Goal: Transaction & Acquisition: Purchase product/service

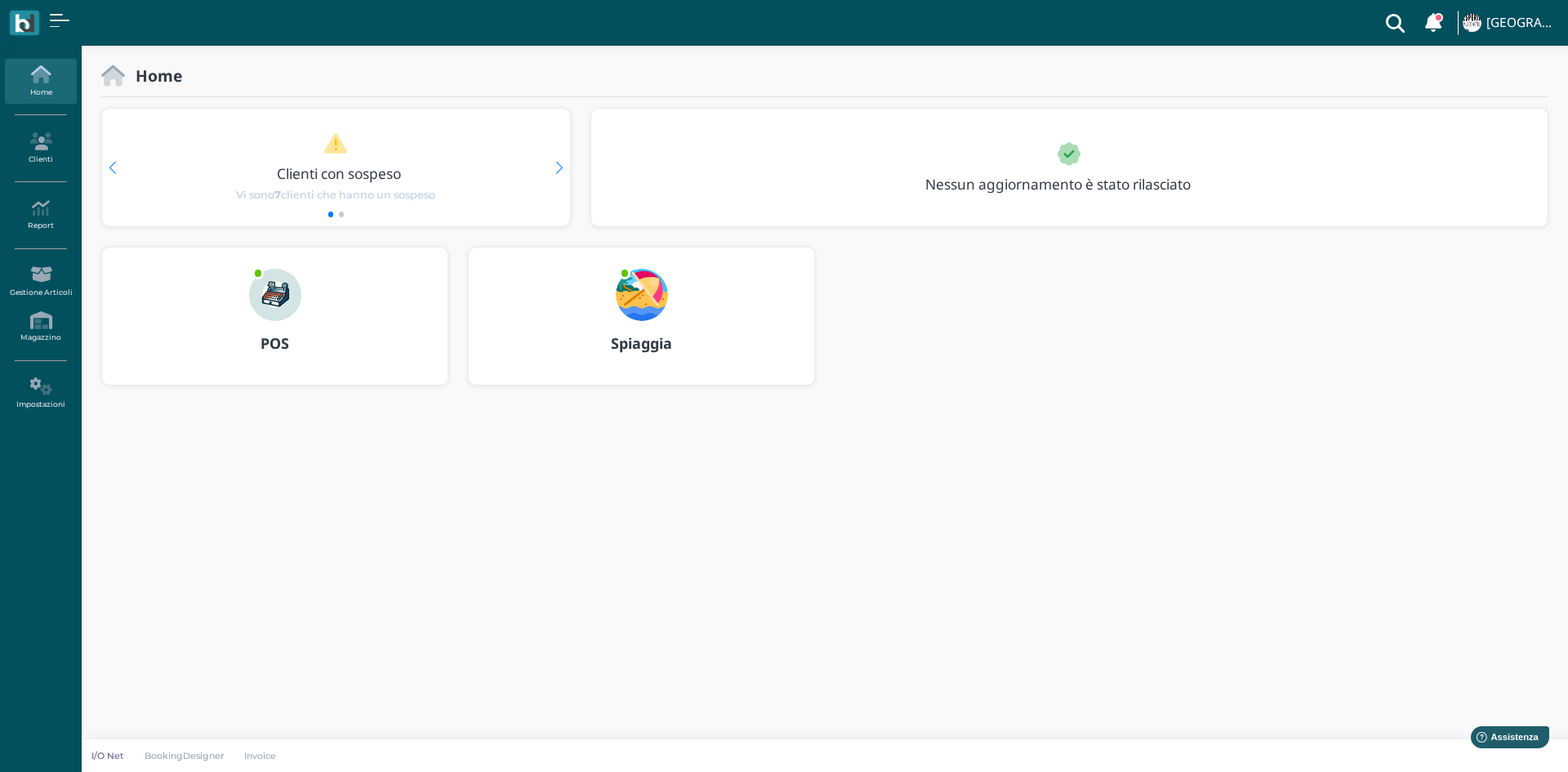
click at [287, 345] on b "POS" at bounding box center [275, 342] width 28 height 20
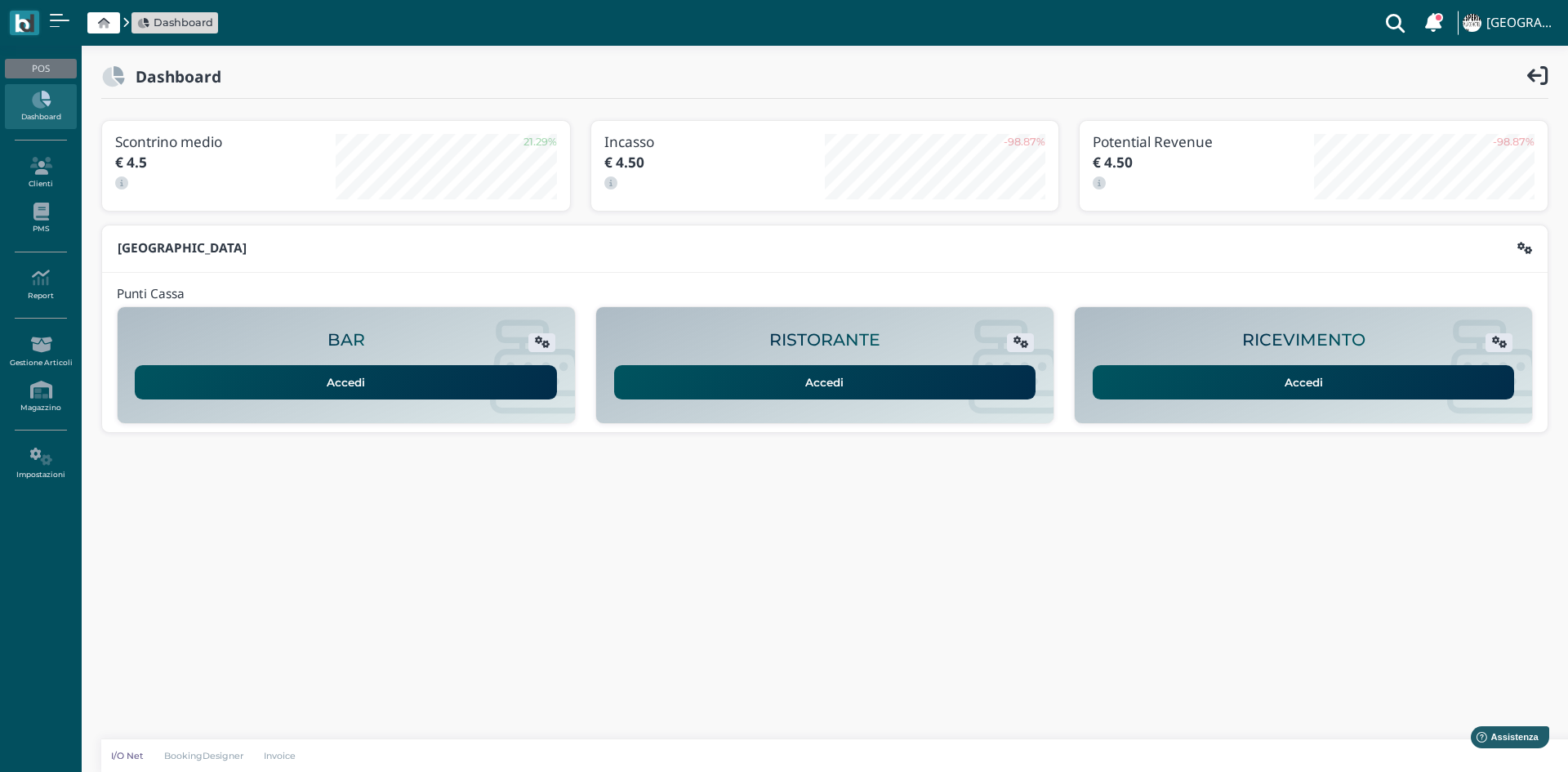
click at [1165, 383] on link "Accedi" at bounding box center [1304, 382] width 422 height 35
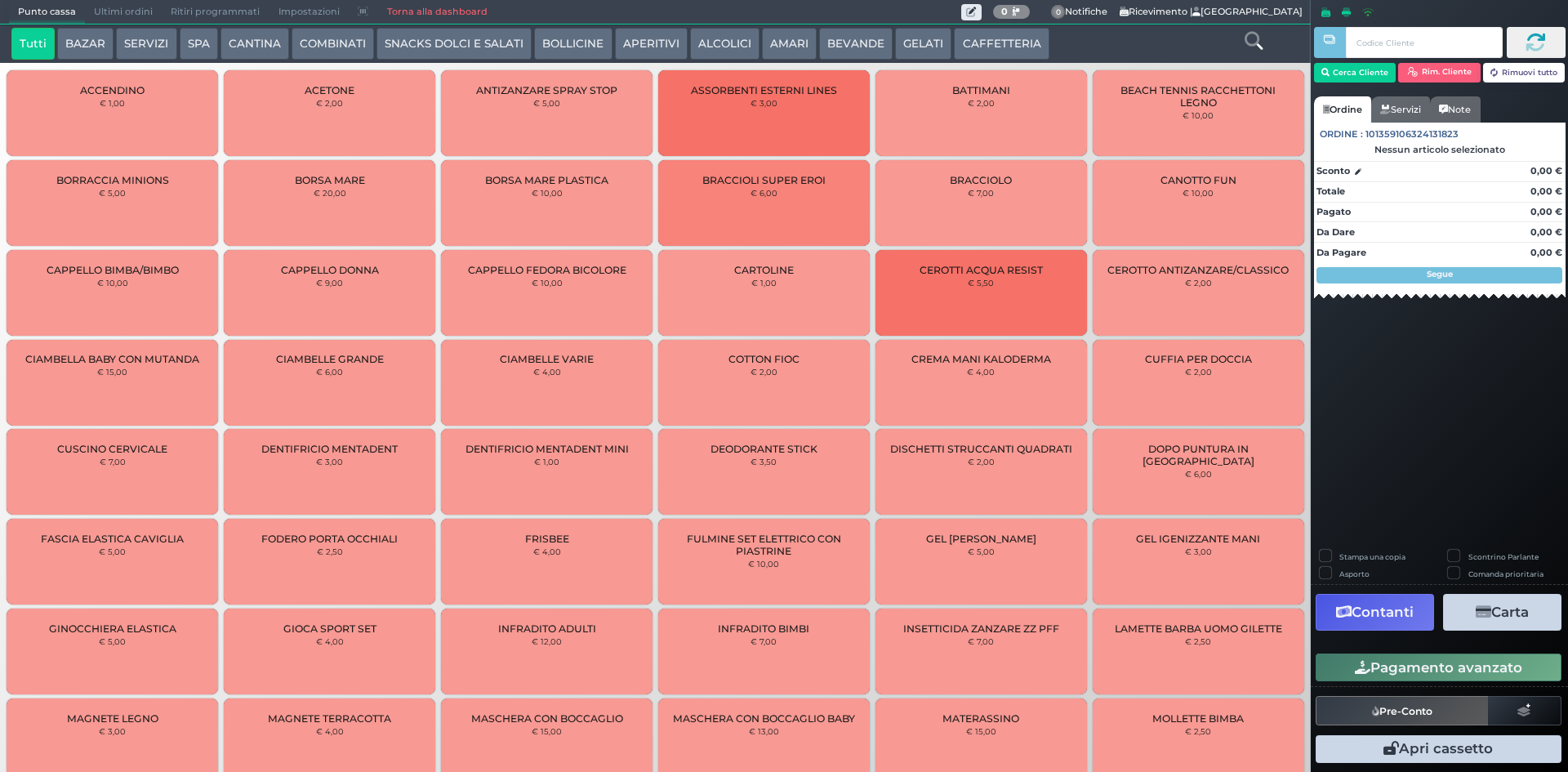
click at [851, 34] on button "BEVANDE" at bounding box center [855, 44] width 73 height 33
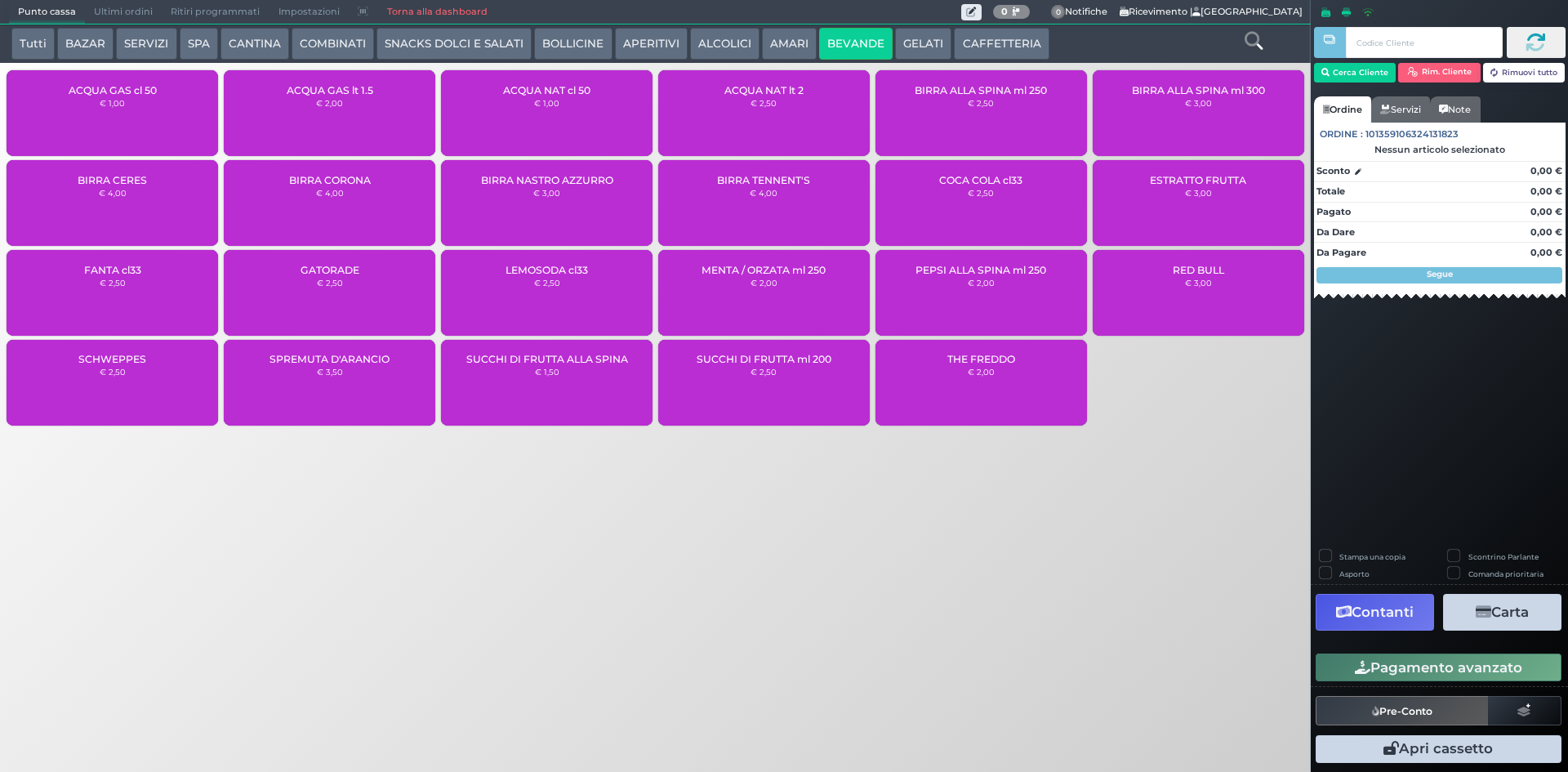
click at [520, 107] on div "ACQUA NAT cl 50 € 1,00" at bounding box center [547, 113] width 212 height 85
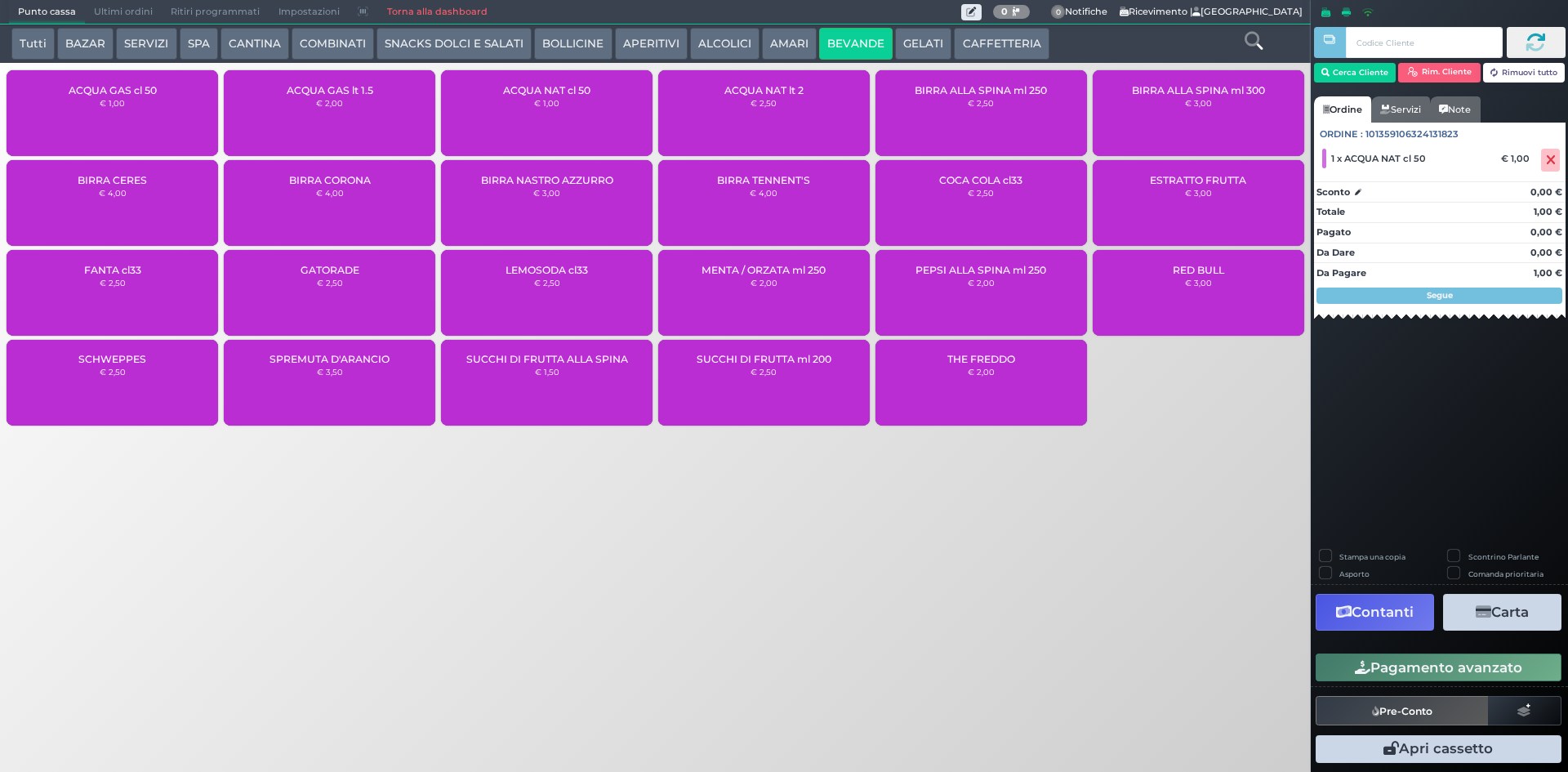
click at [1515, 679] on button "Pagamento avanzato" at bounding box center [1439, 668] width 246 height 28
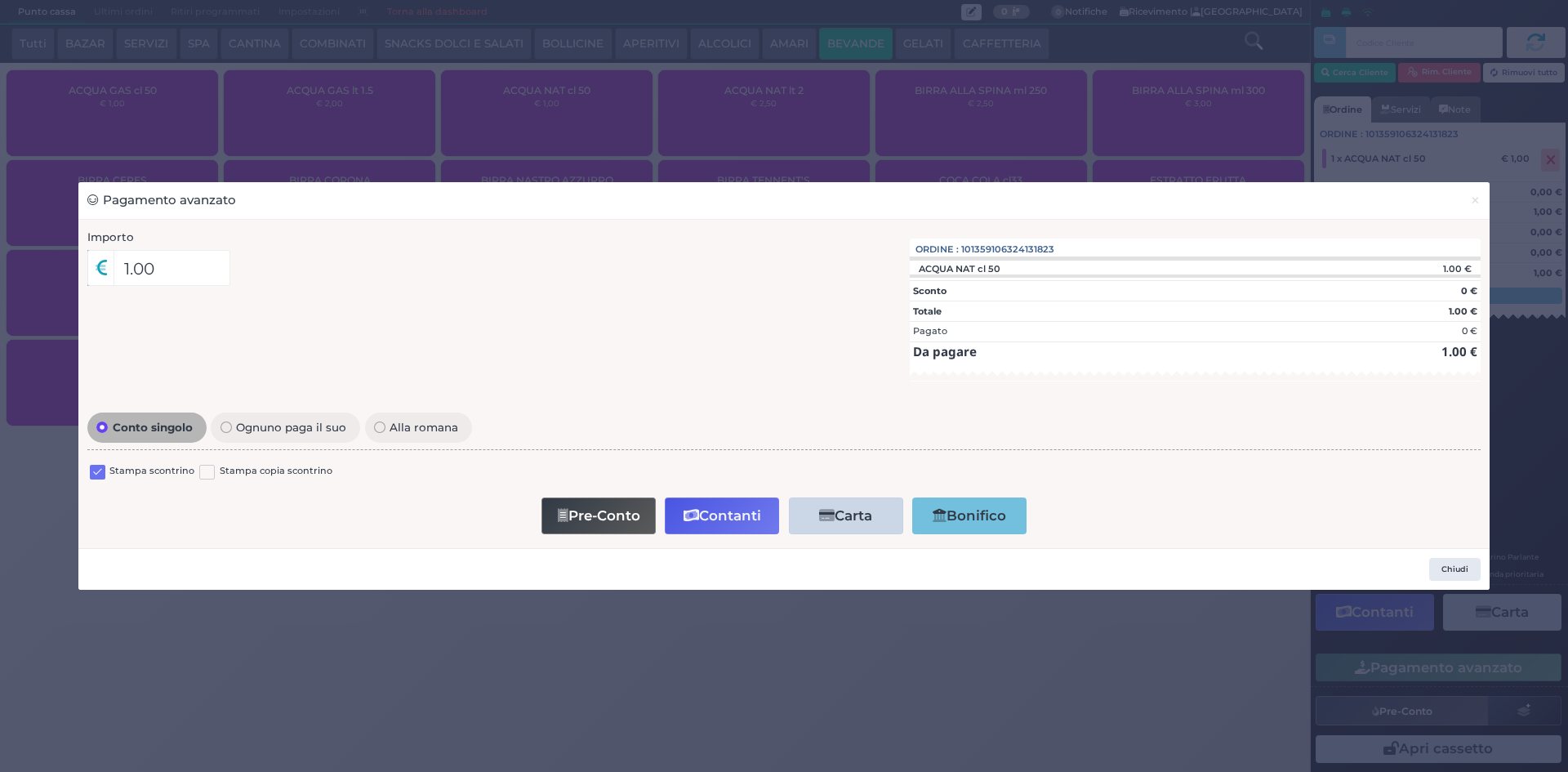
click at [92, 478] on label at bounding box center [98, 473] width 16 height 16
click at [0, 0] on input "checkbox" at bounding box center [0, 0] width 0 height 0
click at [725, 512] on button "Contanti" at bounding box center [722, 515] width 114 height 37
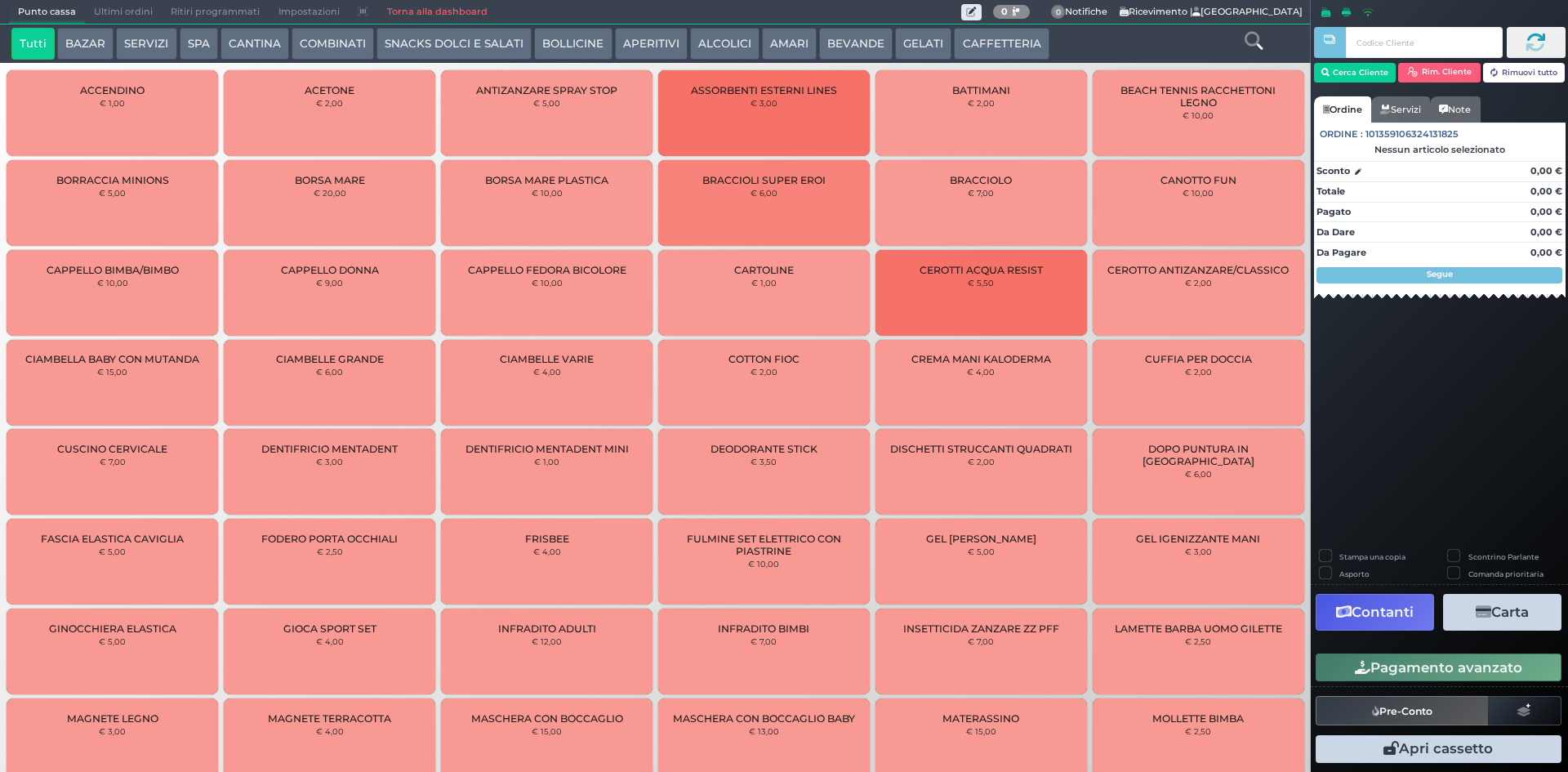
click at [138, 5] on span "Ultimi ordini" at bounding box center [124, 12] width 77 height 23
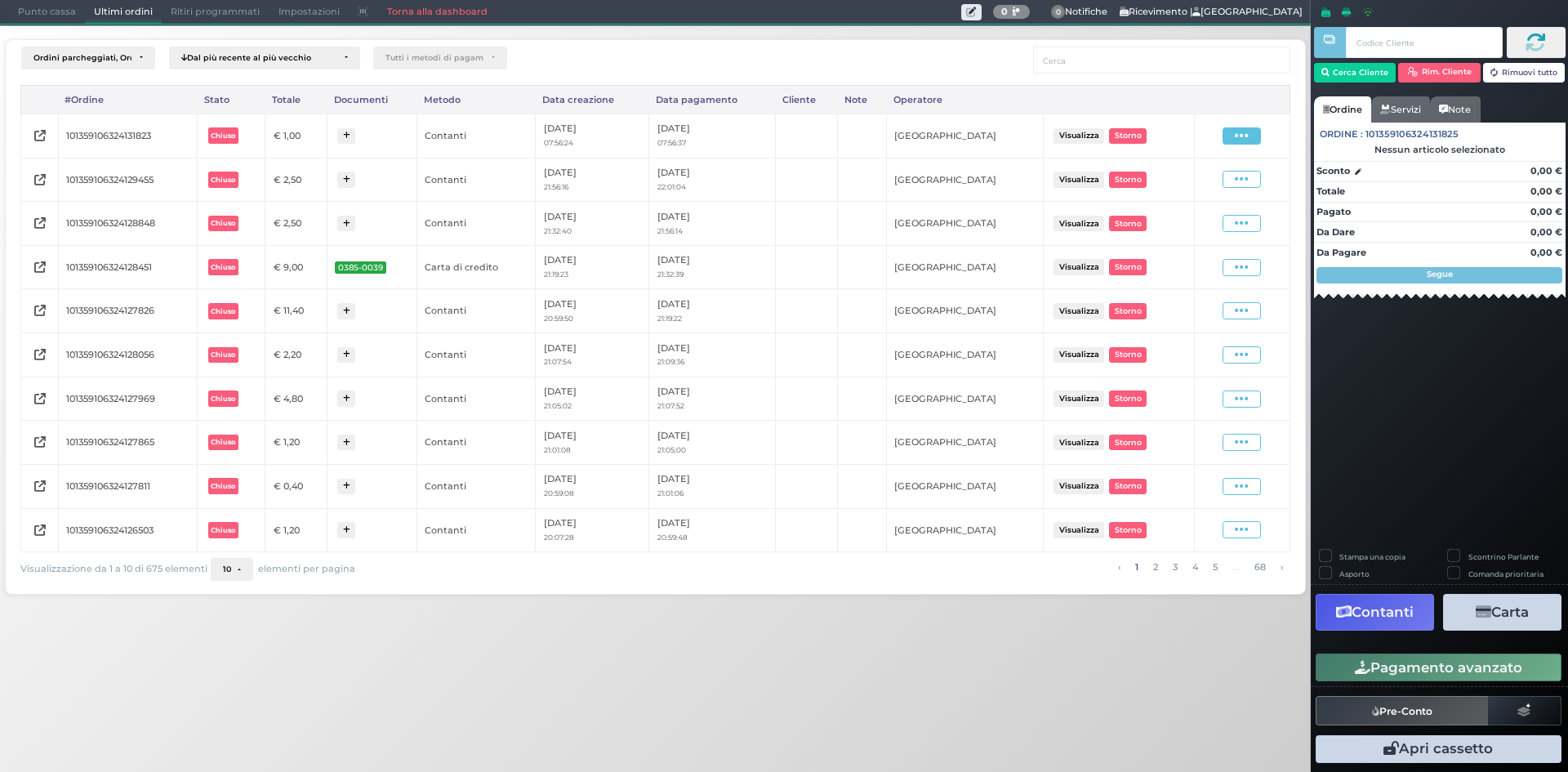
click at [1243, 137] on icon at bounding box center [1242, 136] width 14 height 16
click at [1206, 181] on span "Ristampa Pre-Conto" at bounding box center [1203, 183] width 67 height 28
click at [50, 14] on span "Punto cassa" at bounding box center [47, 12] width 76 height 23
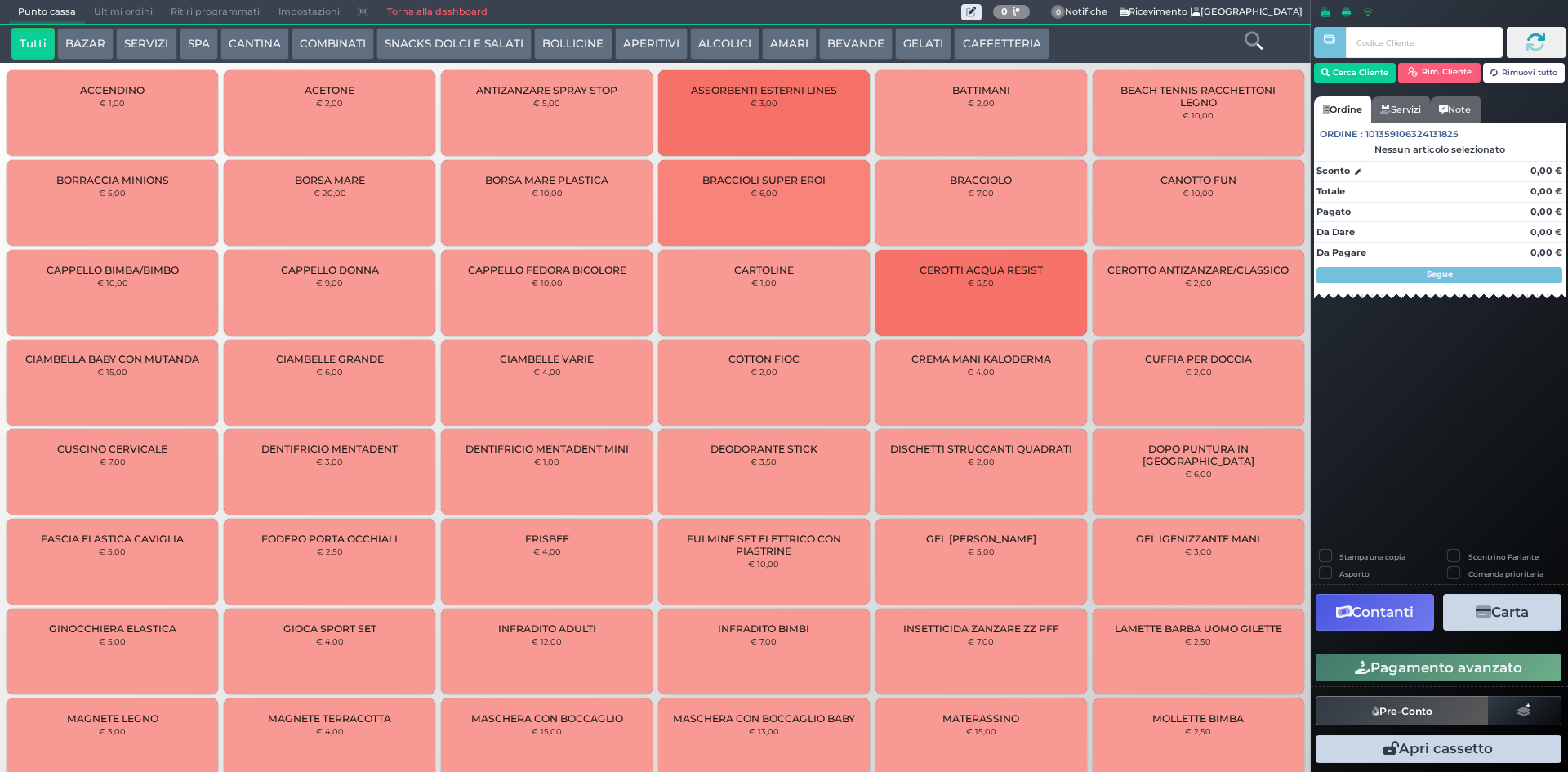
drag, startPoint x: 1000, startPoint y: 46, endPoint x: 945, endPoint y: 29, distance: 57.6
click at [985, 41] on button "CAFFETTERIA" at bounding box center [1001, 44] width 95 height 33
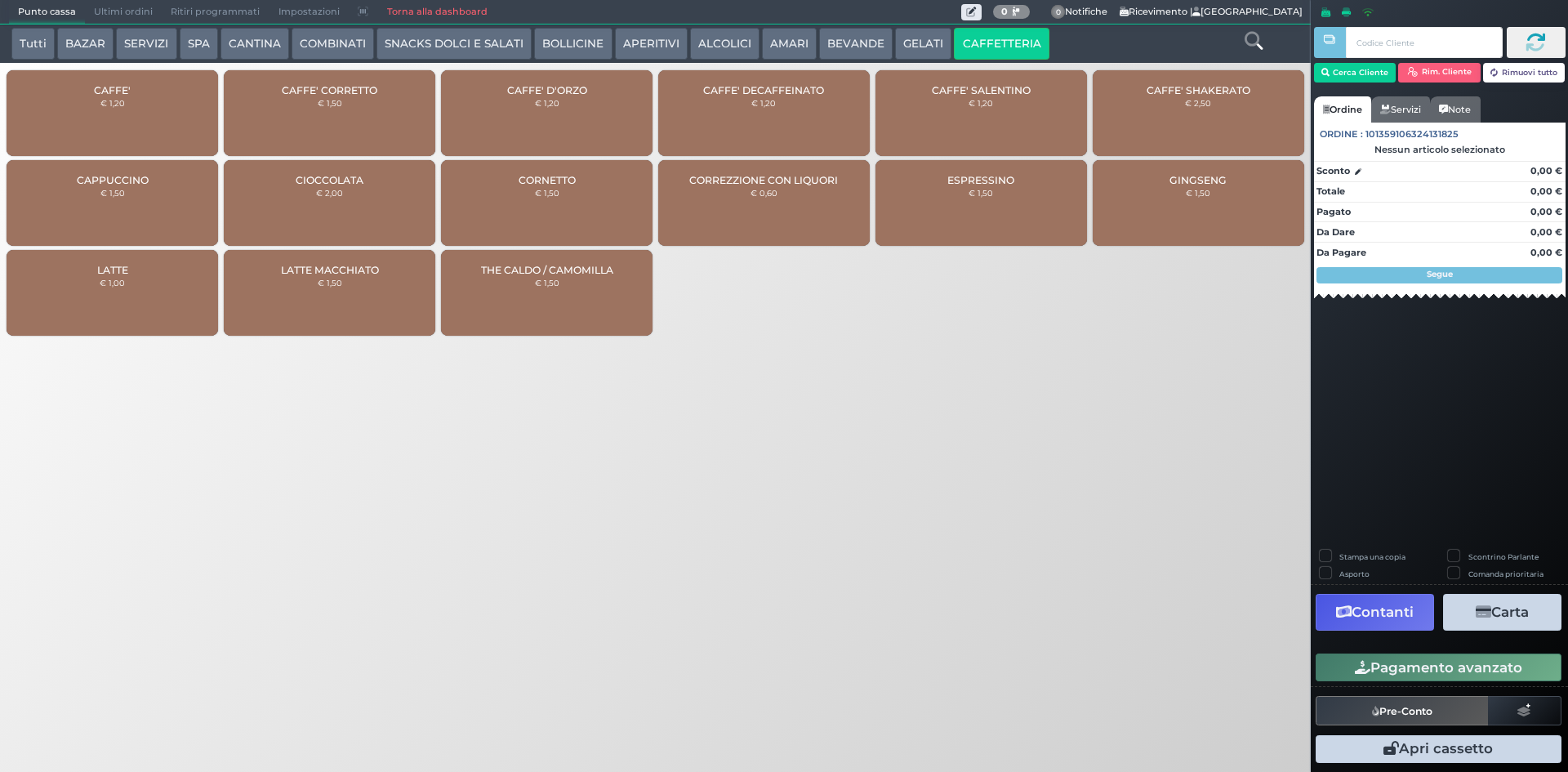
click at [143, 104] on div "CAFFE' € 1,20" at bounding box center [113, 113] width 212 height 85
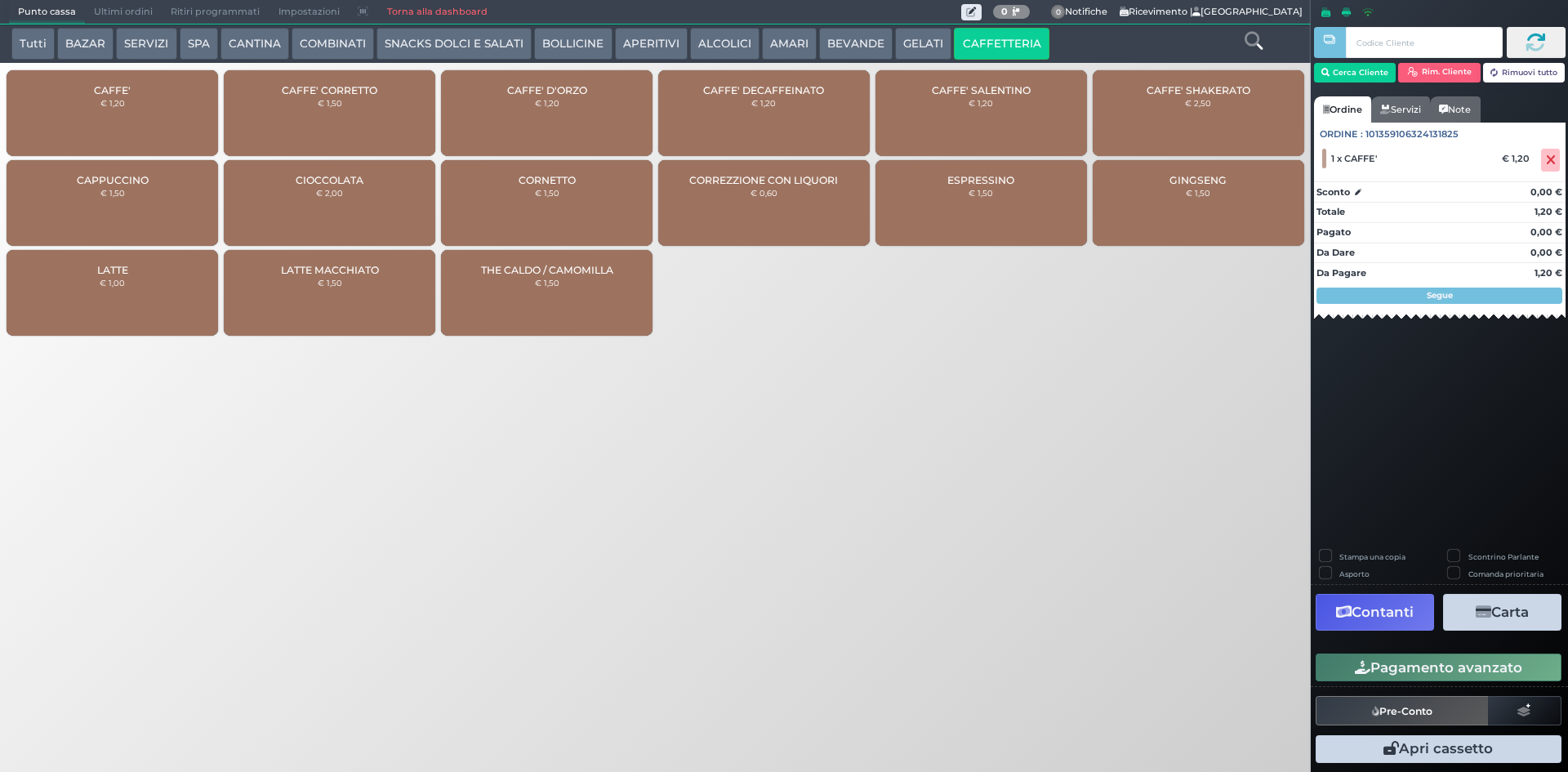
click at [1458, 668] on button "Pagamento avanzato" at bounding box center [1439, 668] width 246 height 28
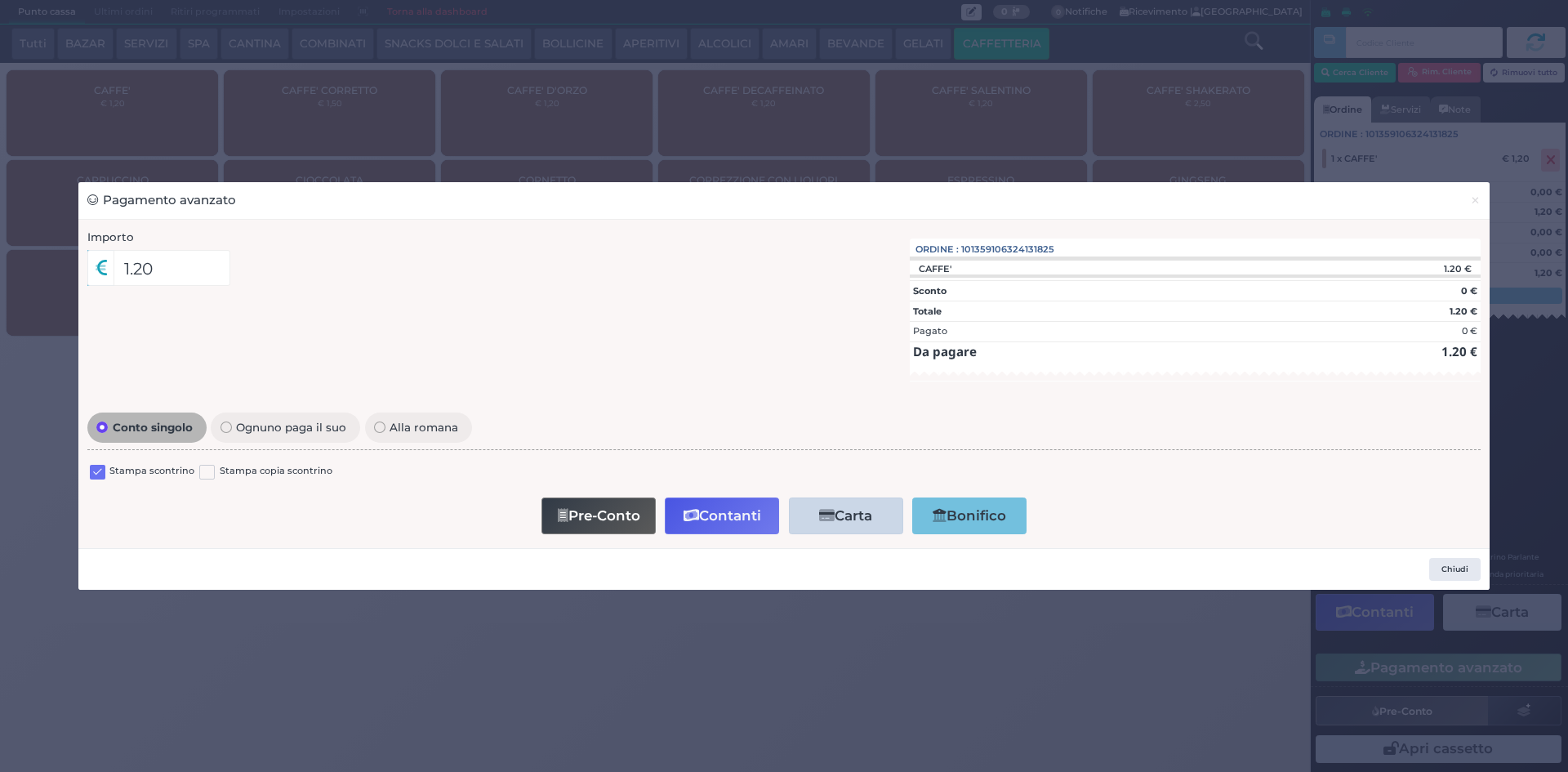
click at [101, 477] on label at bounding box center [98, 473] width 16 height 16
click at [0, 0] on input "checkbox" at bounding box center [0, 0] width 0 height 0
click at [599, 518] on button "Pre-Conto" at bounding box center [598, 515] width 114 height 37
click at [1475, 209] on span "×" at bounding box center [1475, 200] width 10 height 18
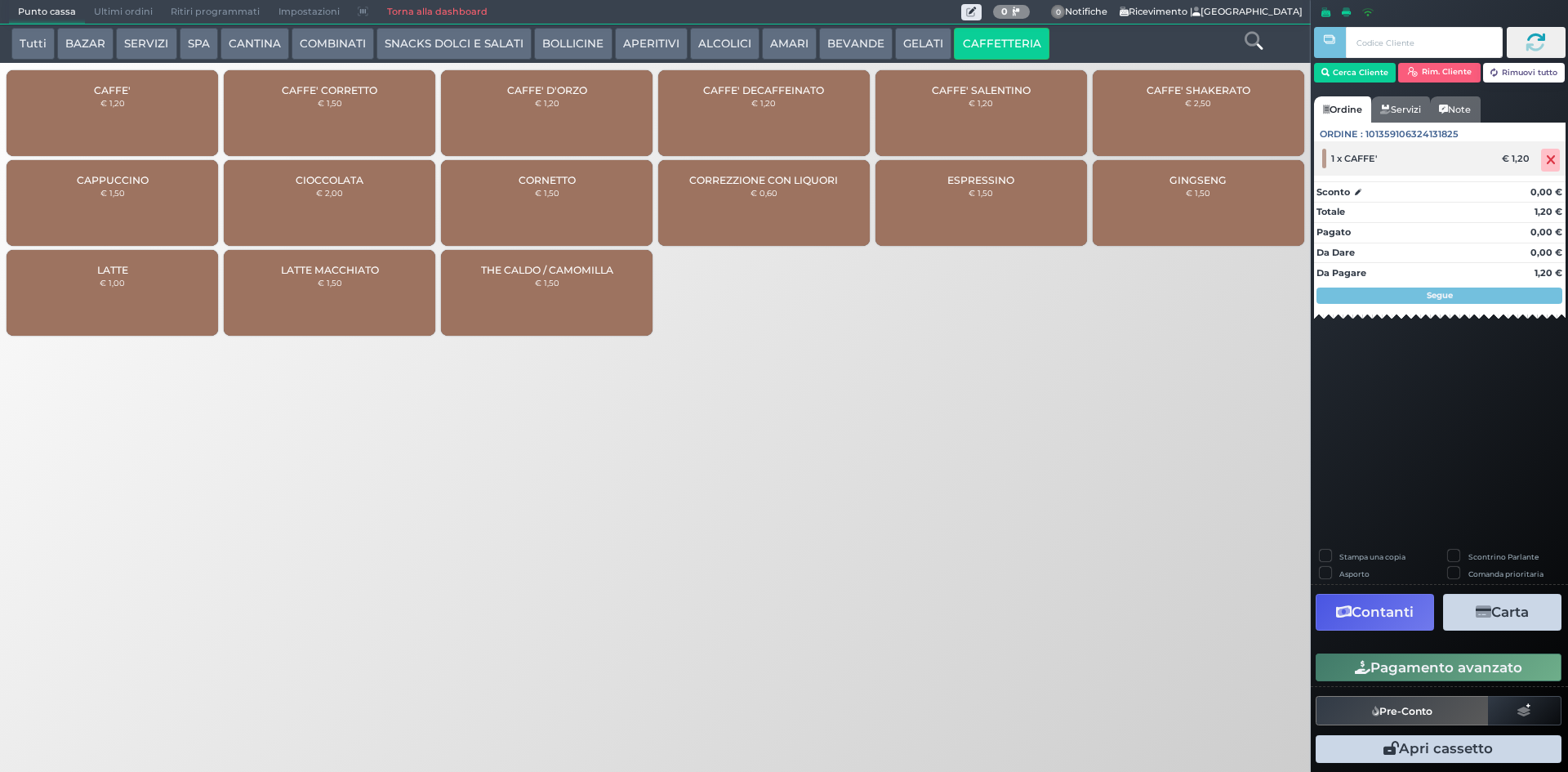
click at [1541, 166] on span at bounding box center [1550, 159] width 19 height 23
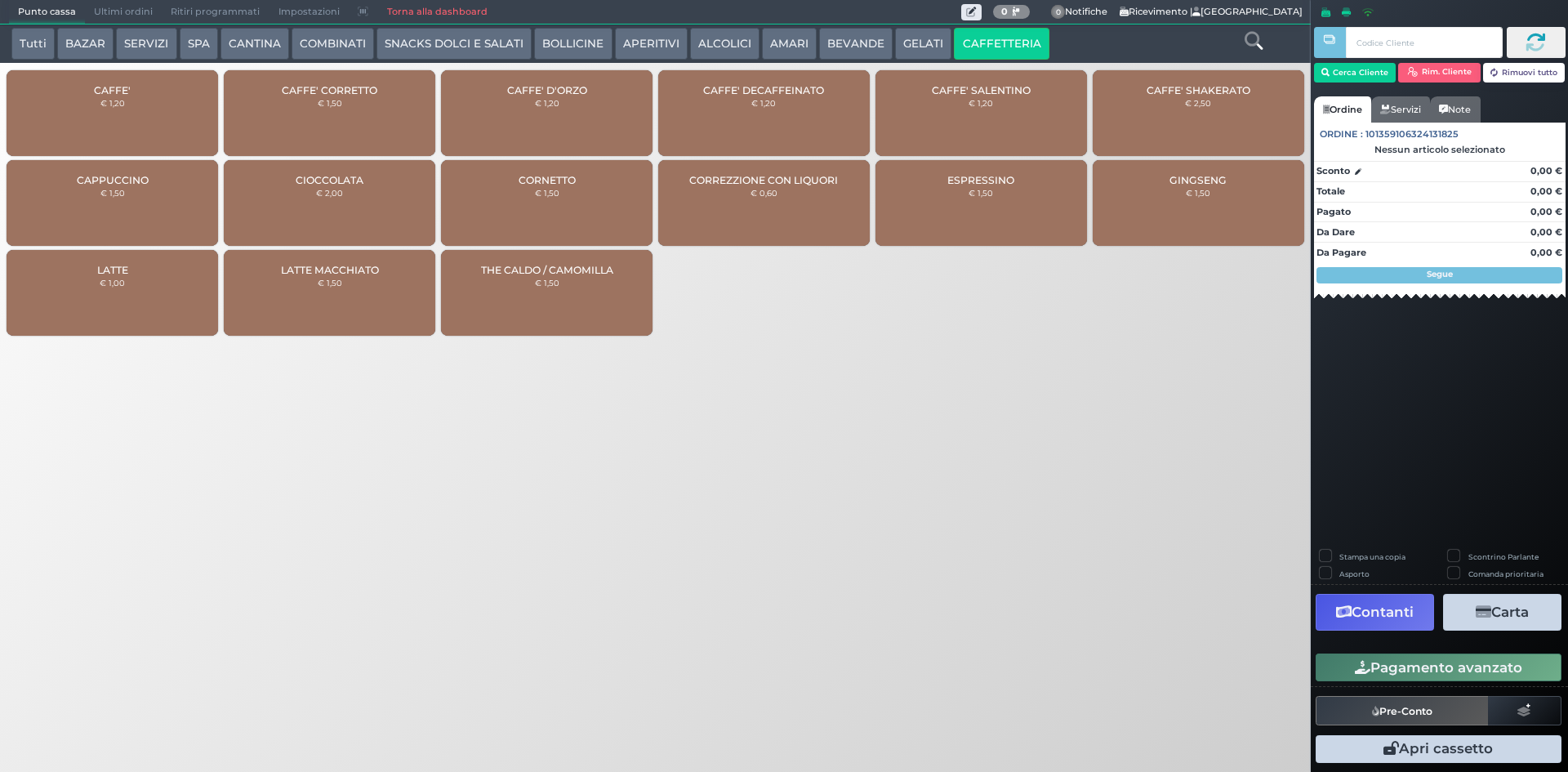
click at [57, 17] on span "Punto cassa" at bounding box center [47, 12] width 76 height 23
